Goal: Navigation & Orientation: Find specific page/section

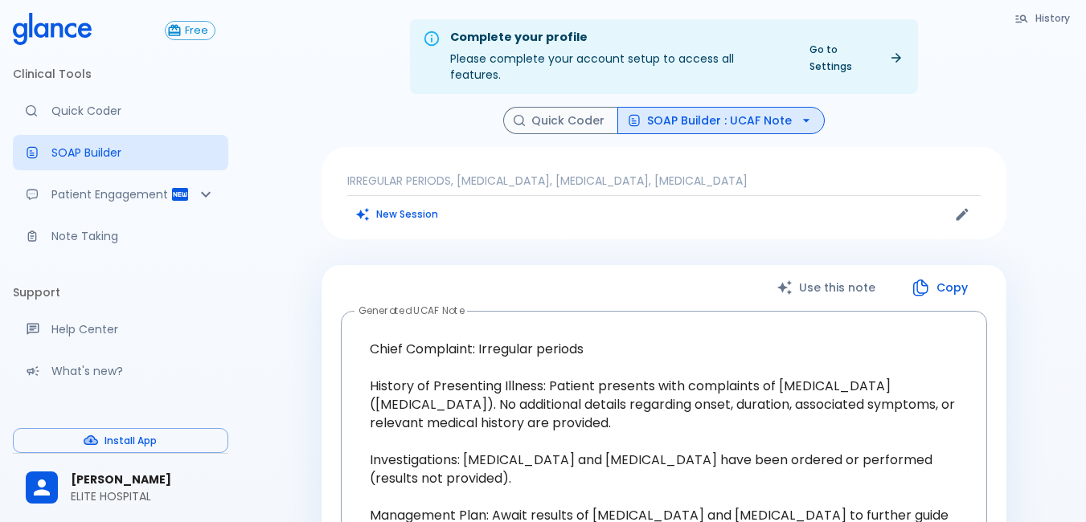
scroll to position [78, 0]
